Goal: Transaction & Acquisition: Purchase product/service

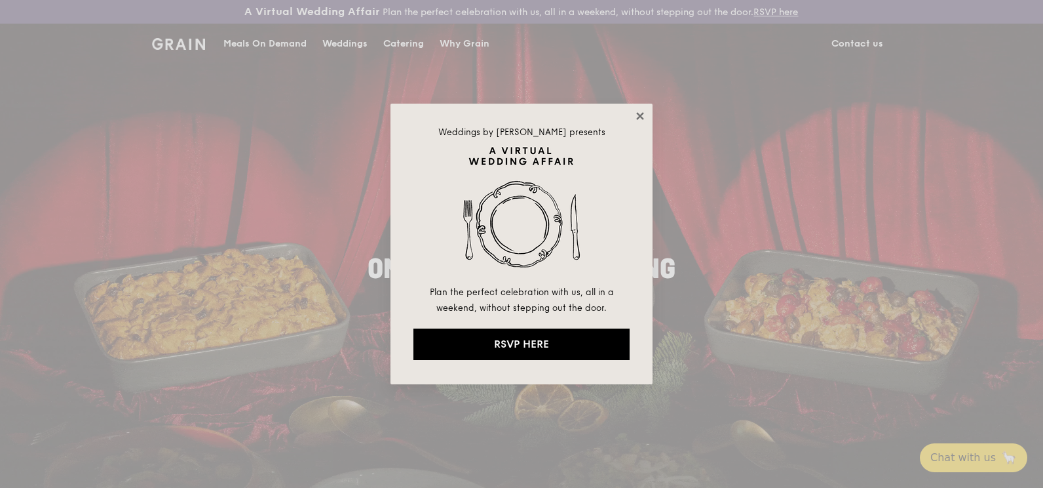
click at [643, 119] on icon at bounding box center [639, 115] width 7 height 7
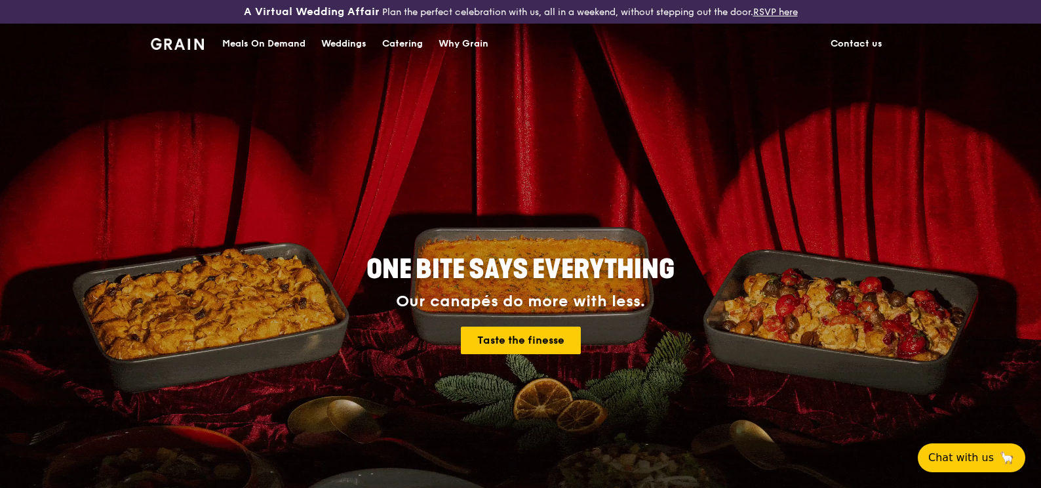
click at [296, 41] on div "Meals On Demand" at bounding box center [263, 43] width 83 height 39
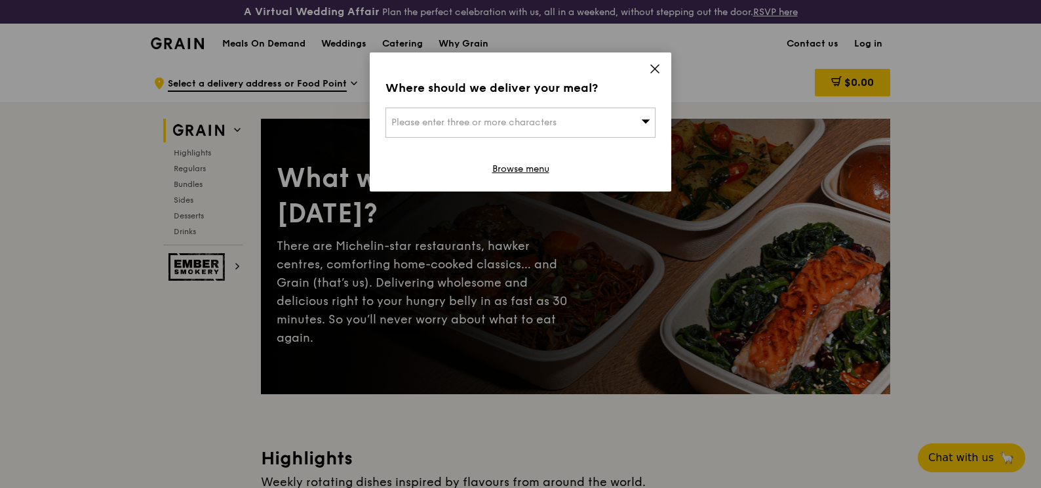
click at [658, 69] on icon at bounding box center [655, 69] width 12 height 12
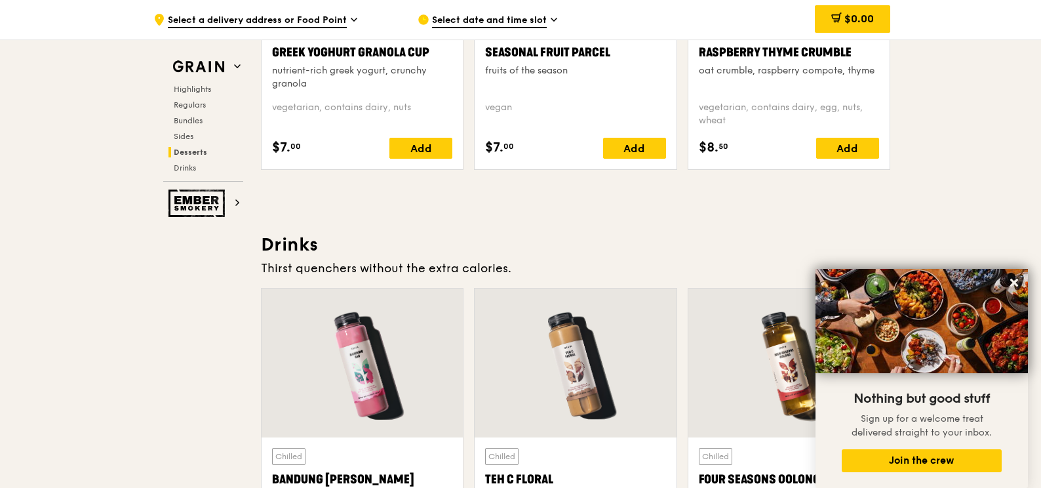
scroll to position [4326, 0]
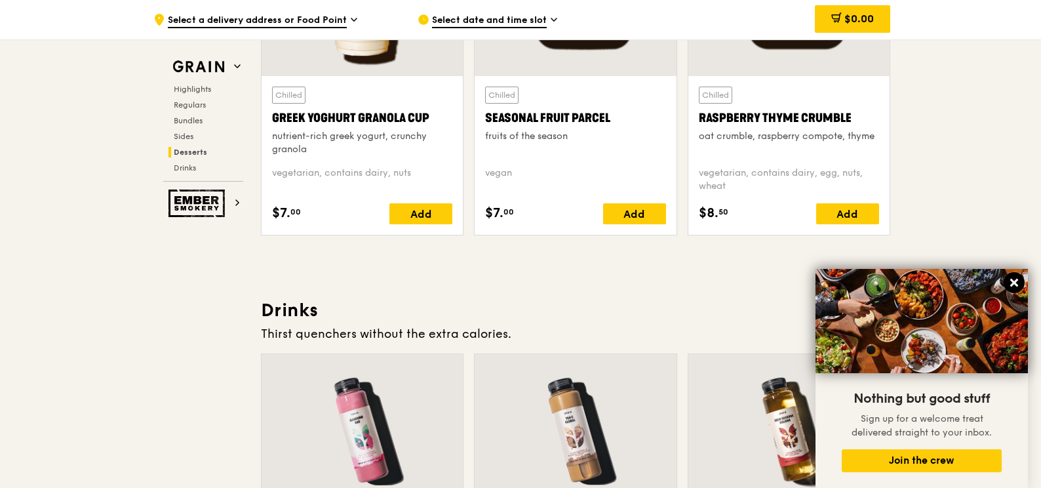
click at [1011, 280] on icon at bounding box center [1014, 283] width 8 height 8
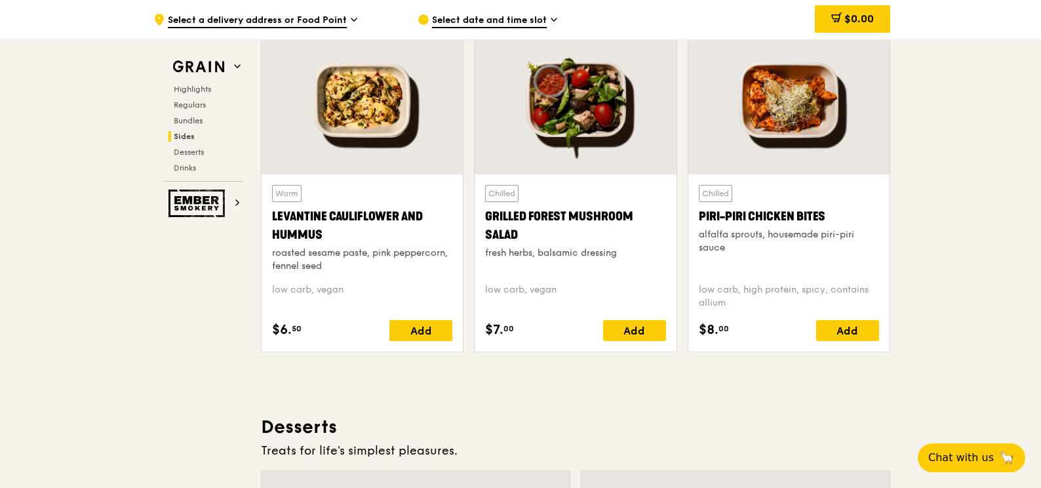
scroll to position [3408, 0]
